Goal: Information Seeking & Learning: Learn about a topic

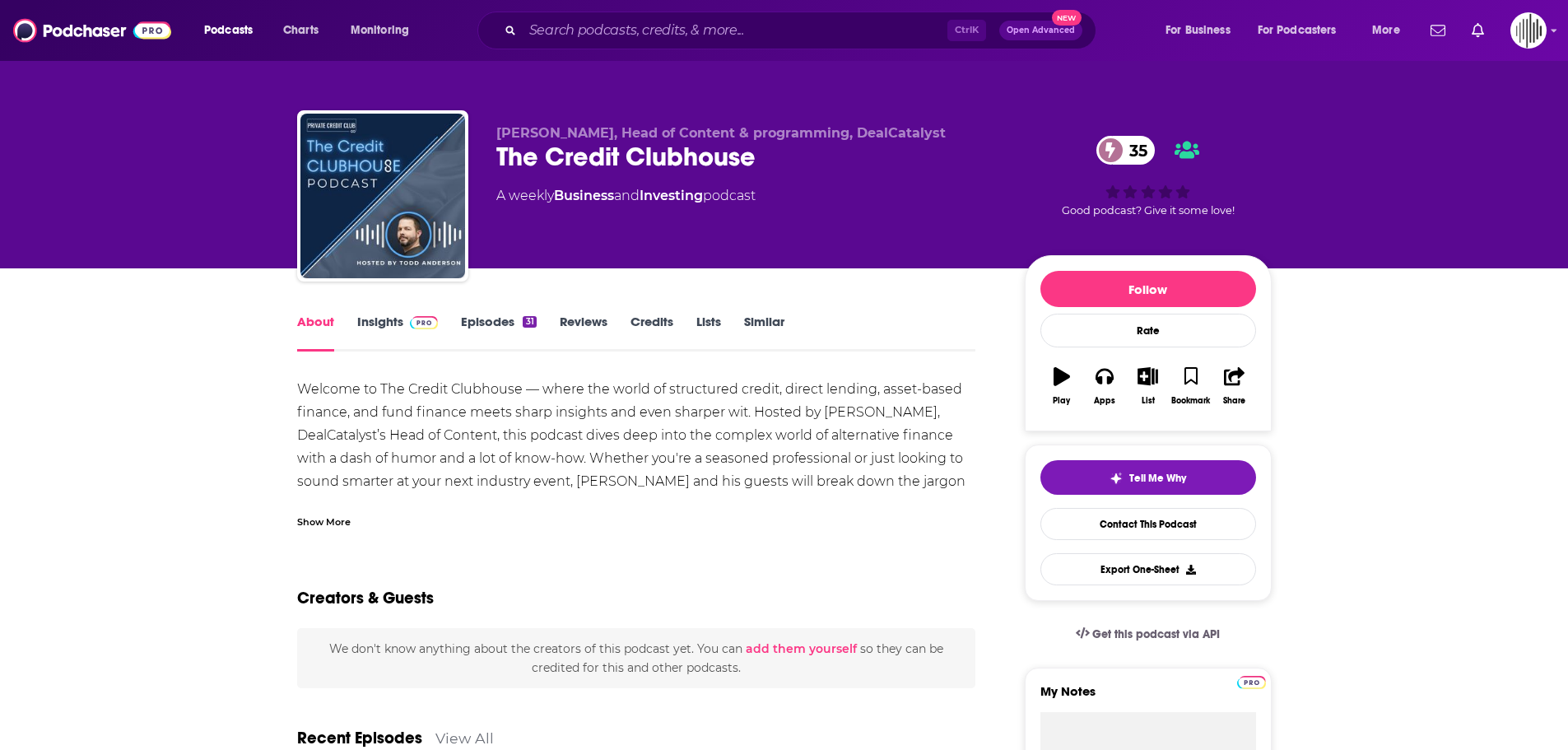
click at [380, 345] on link "Insights" at bounding box center [399, 332] width 82 height 38
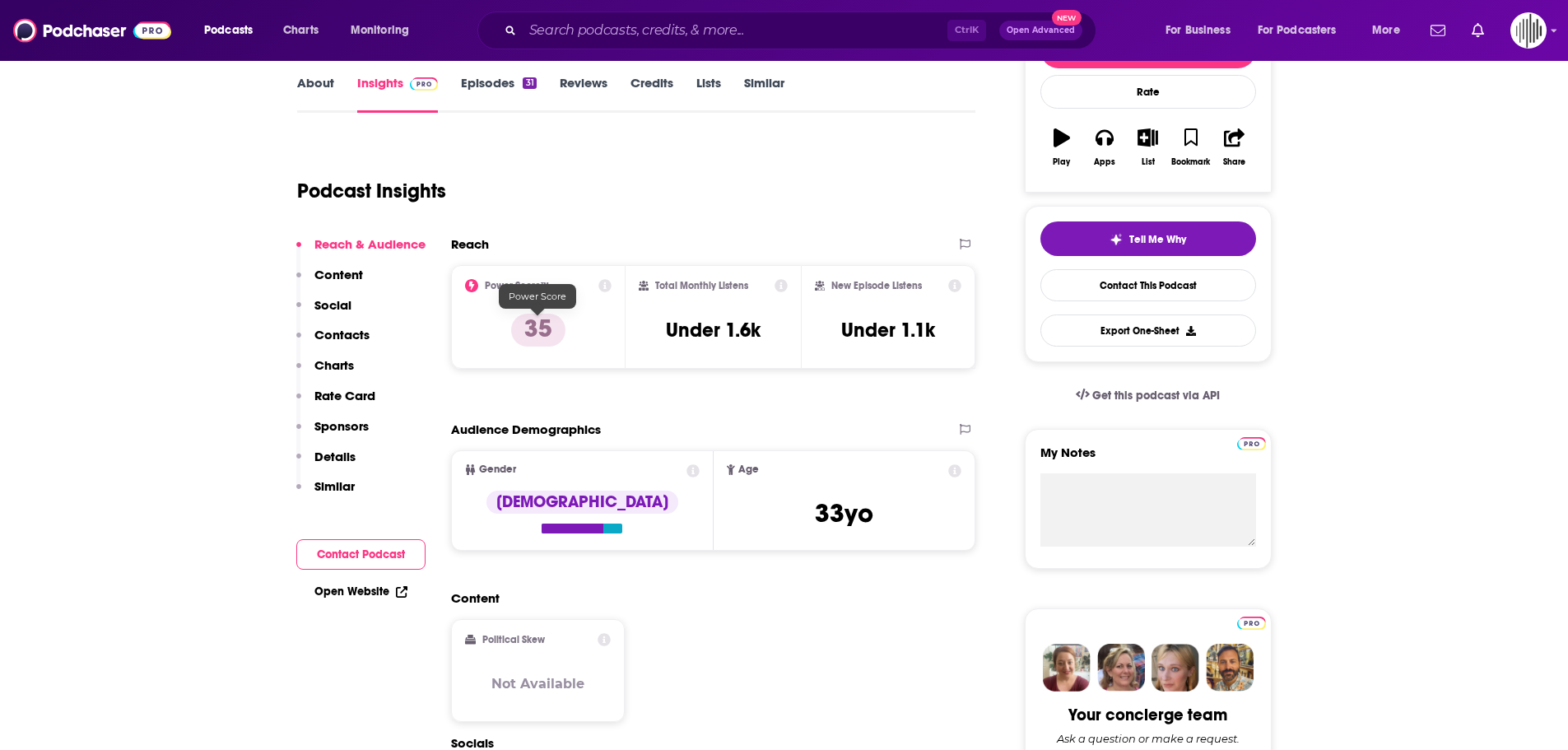
scroll to position [240, 0]
click at [956, 469] on icon at bounding box center [955, 470] width 14 height 14
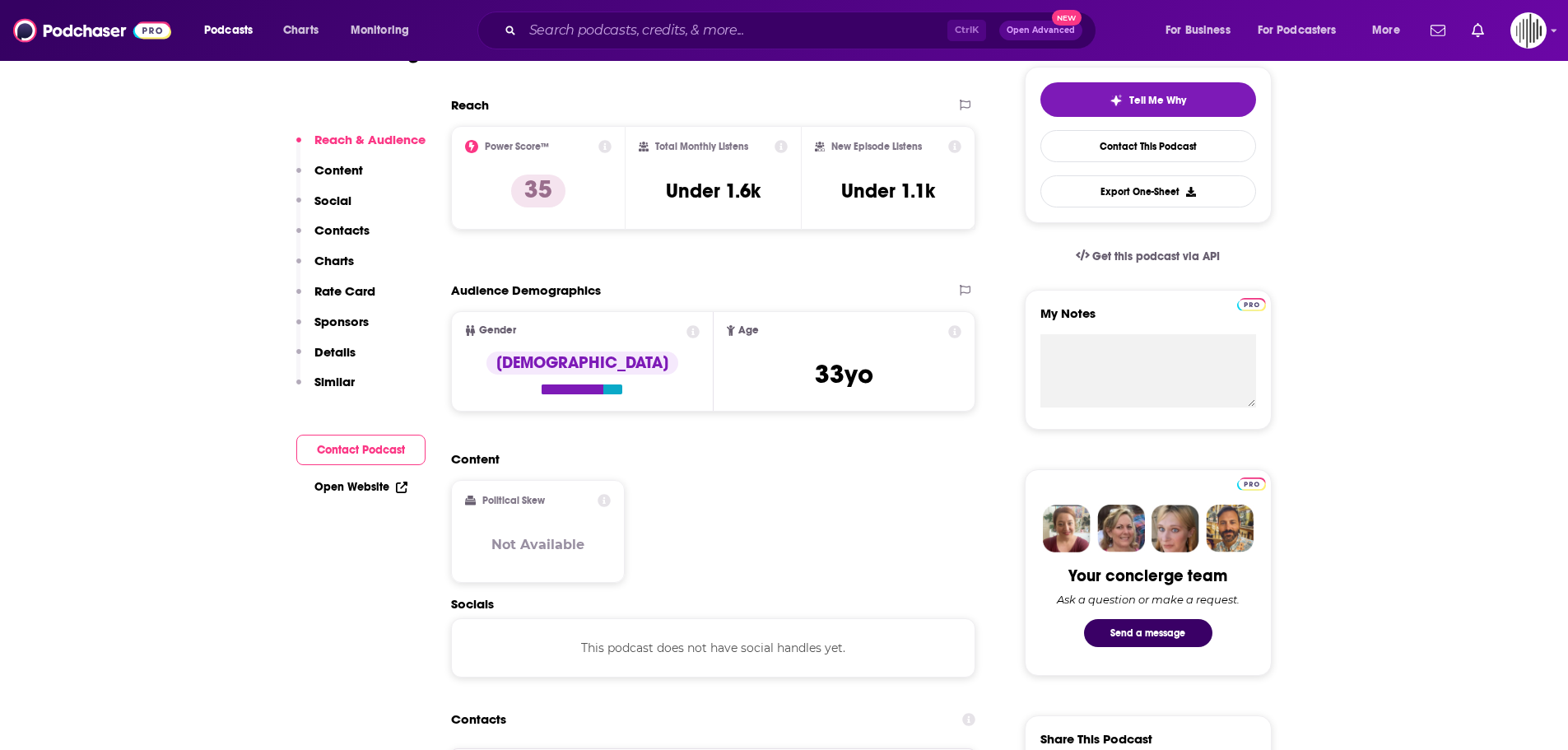
scroll to position [379, 0]
click at [330, 169] on p "Content" at bounding box center [338, 170] width 48 height 15
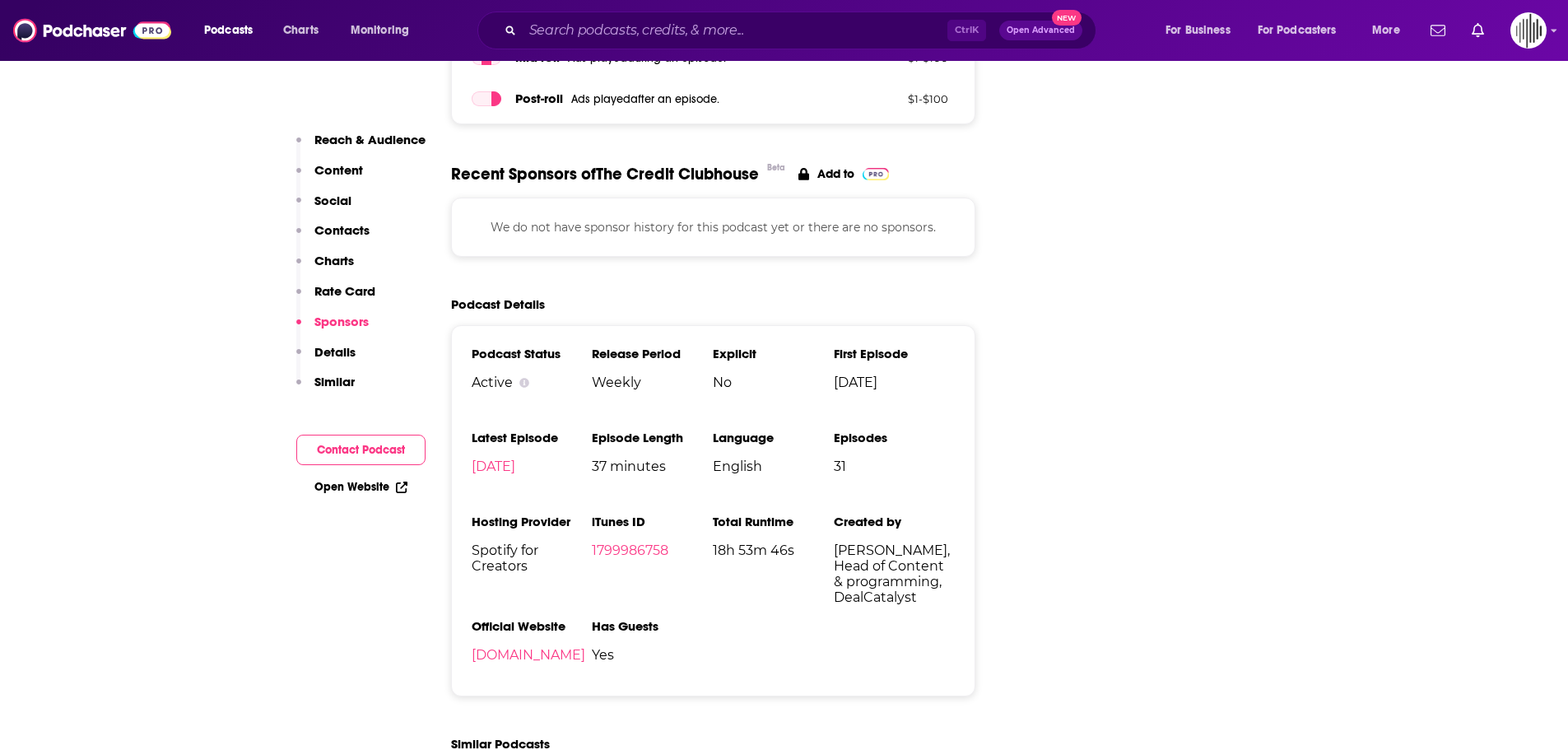
scroll to position [1589, 0]
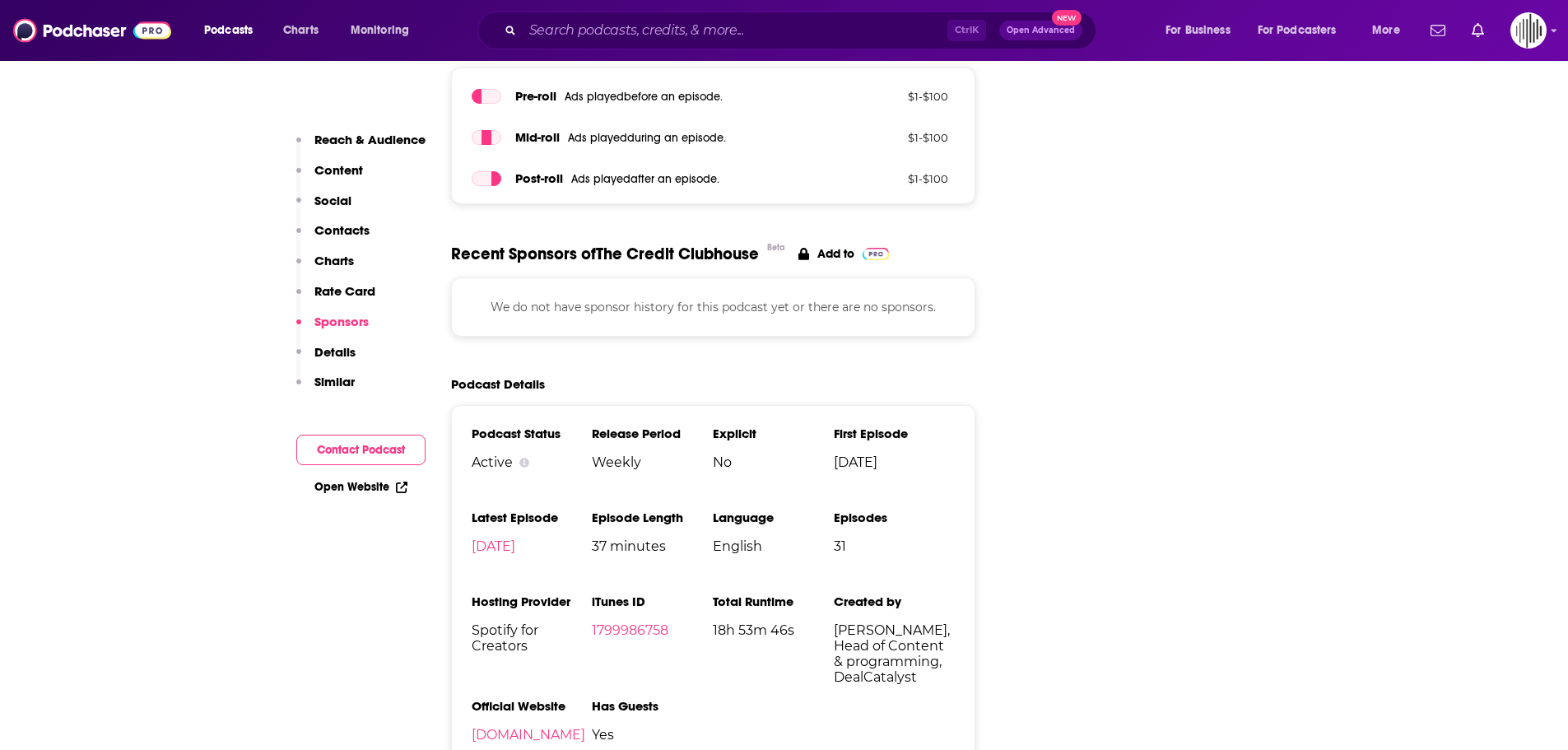
click at [360, 288] on p "Rate Card" at bounding box center [344, 291] width 61 height 15
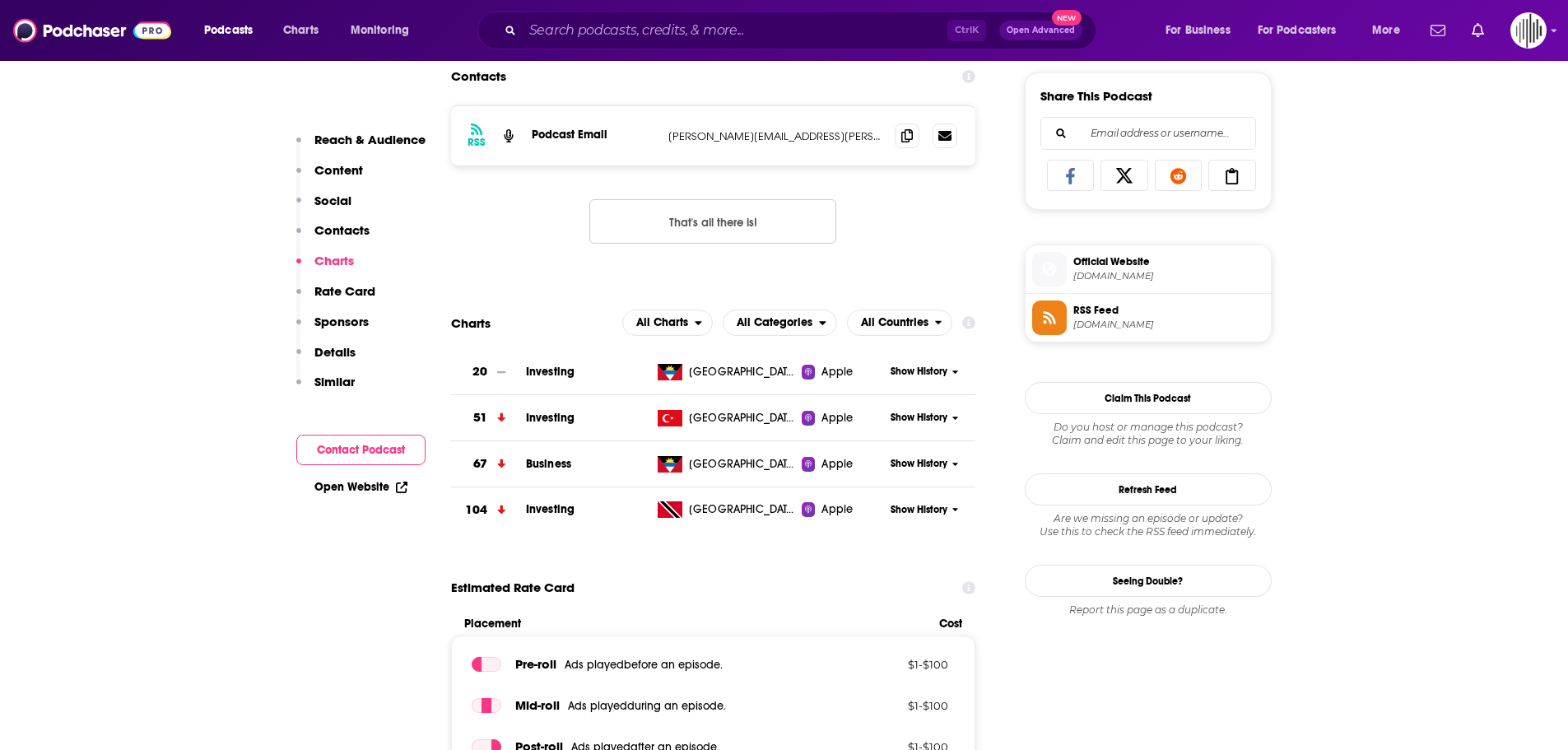
scroll to position [1023, 0]
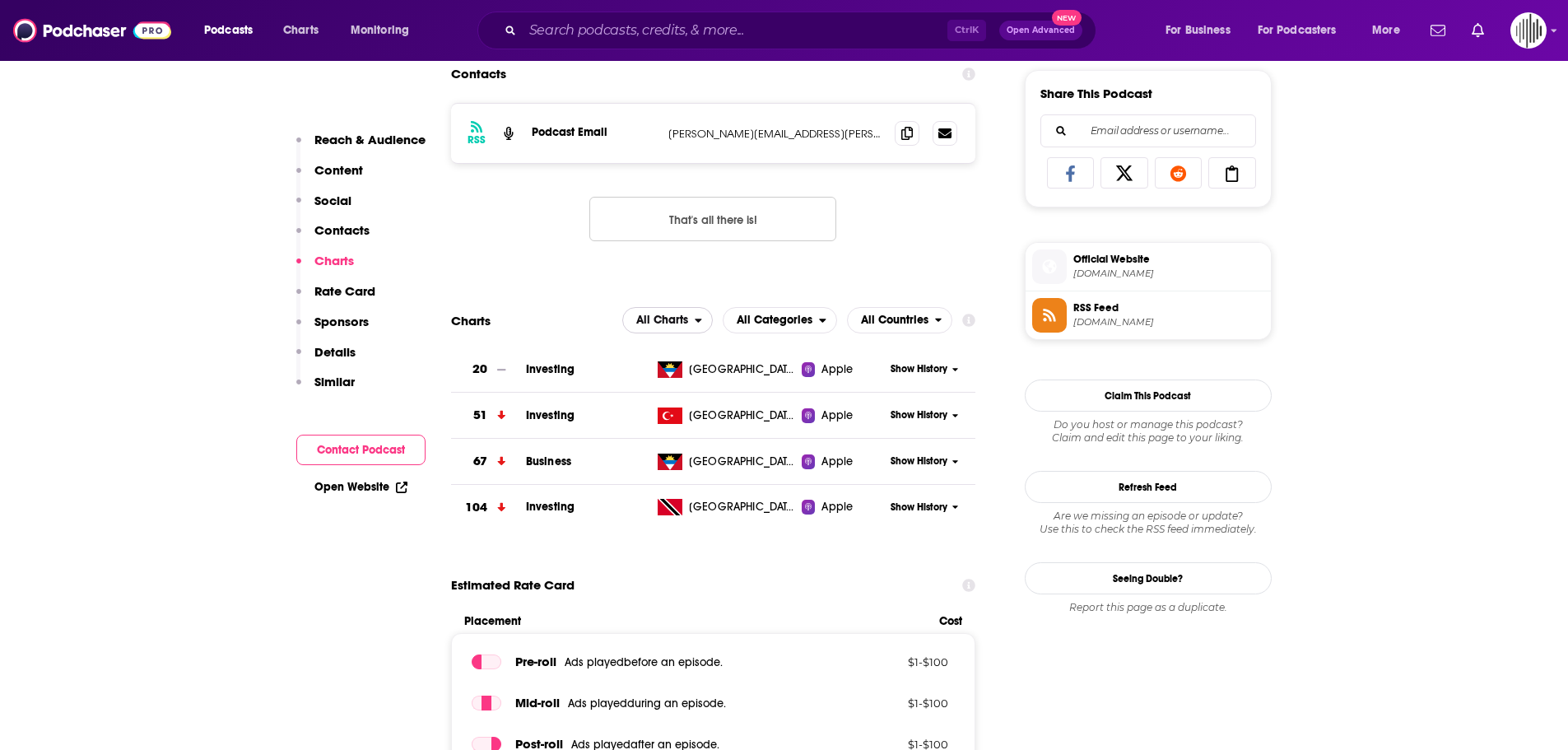
click at [701, 311] on button "All Charts" at bounding box center [668, 320] width 91 height 26
click at [672, 374] on span "Apple Charts" at bounding box center [666, 370] width 70 height 10
click at [676, 314] on span "Apple Charts" at bounding box center [653, 320] width 70 height 12
click at [773, 327] on span "All Categories" at bounding box center [771, 321] width 95 height 28
click at [922, 331] on span "All Countries" at bounding box center [892, 321] width 87 height 28
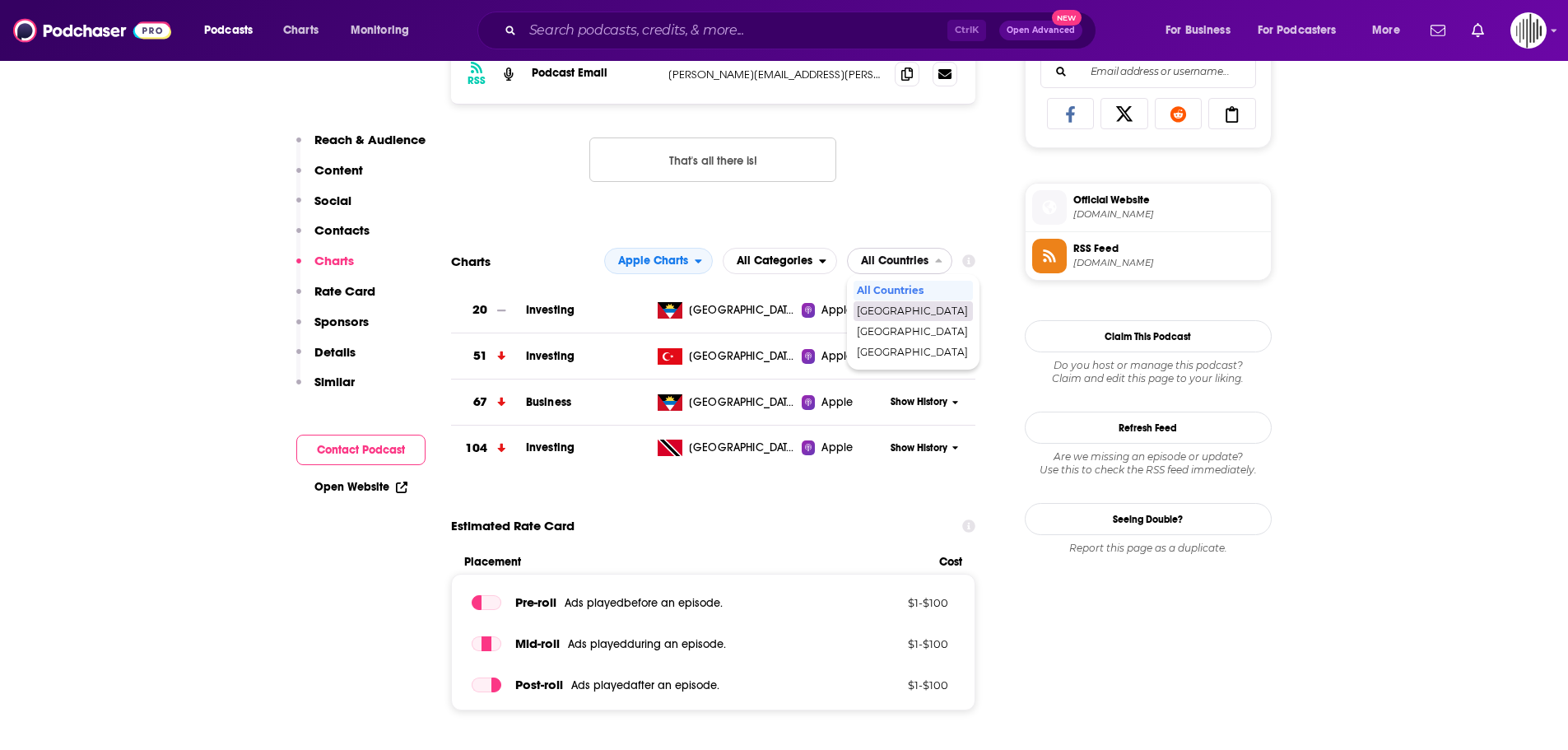
scroll to position [1087, 0]
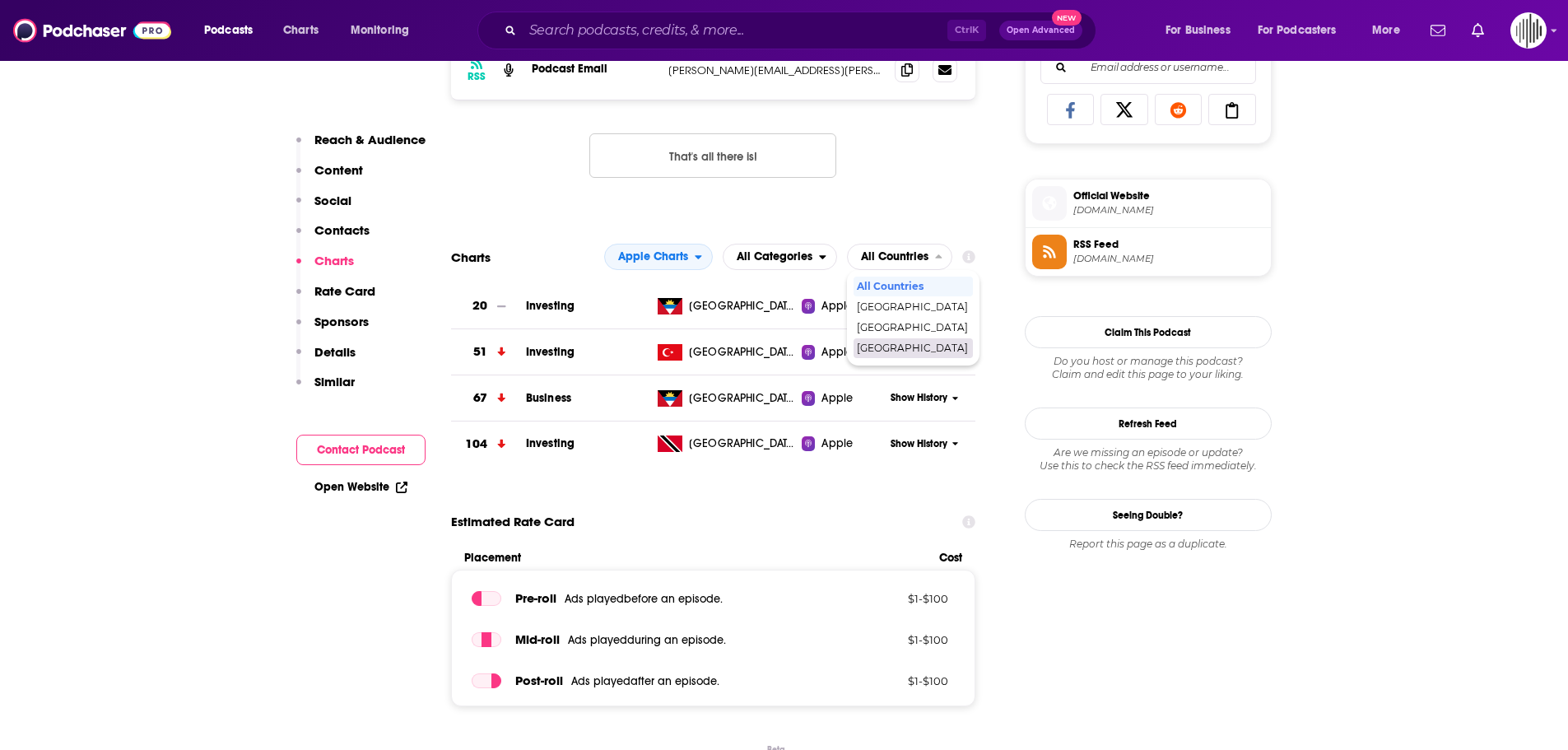
click at [801, 509] on div "Estimated Rate Card" at bounding box center [714, 522] width 526 height 31
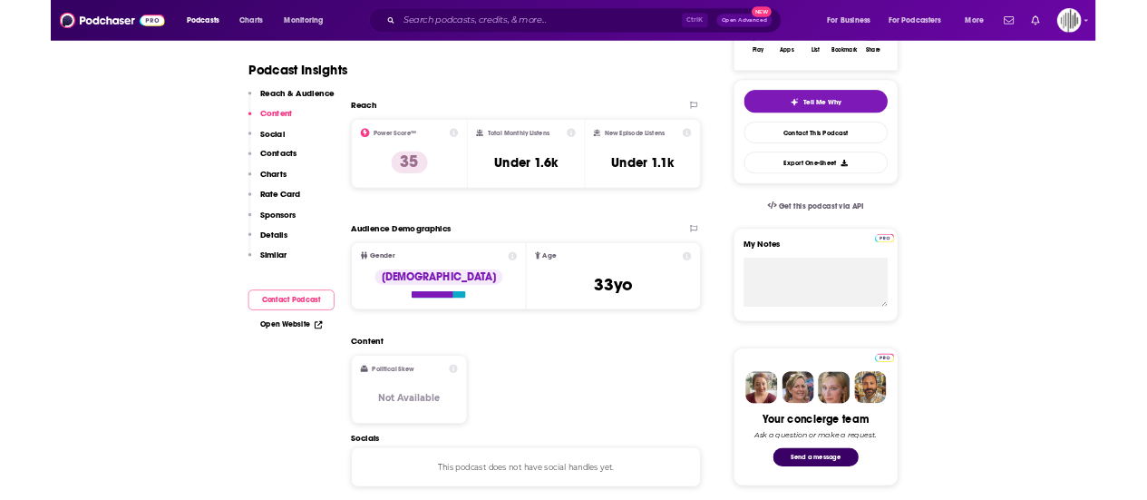
scroll to position [0, 0]
